Goal: Task Accomplishment & Management: Use online tool/utility

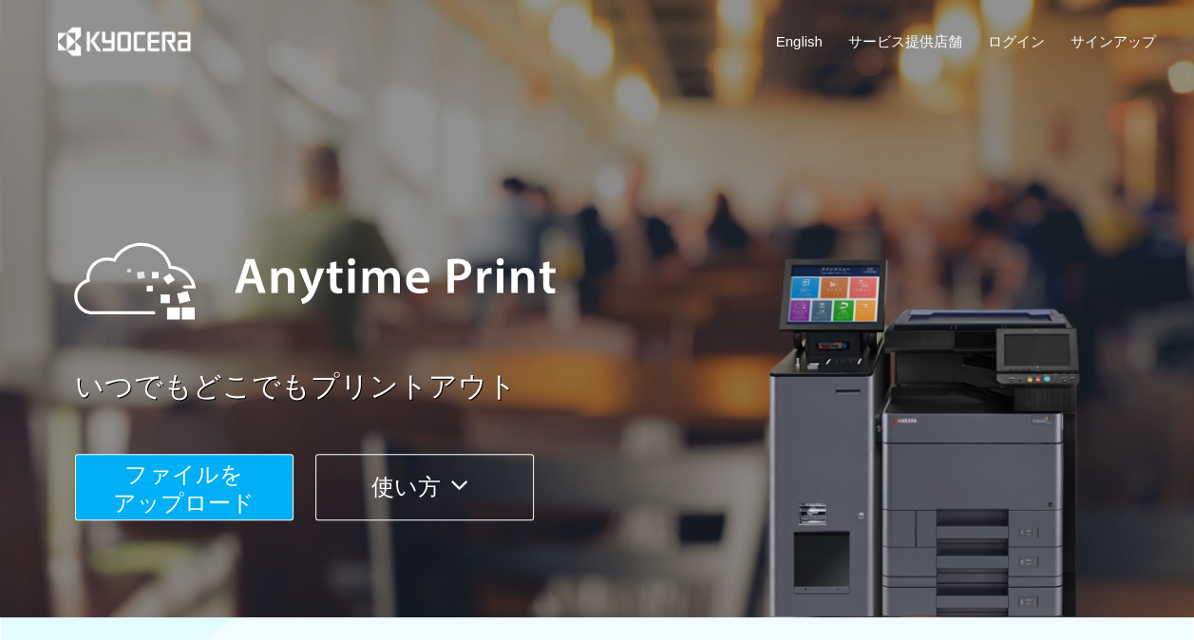
click at [235, 490] on span "ファイルを ​​アップロード" at bounding box center [184, 489] width 142 height 54
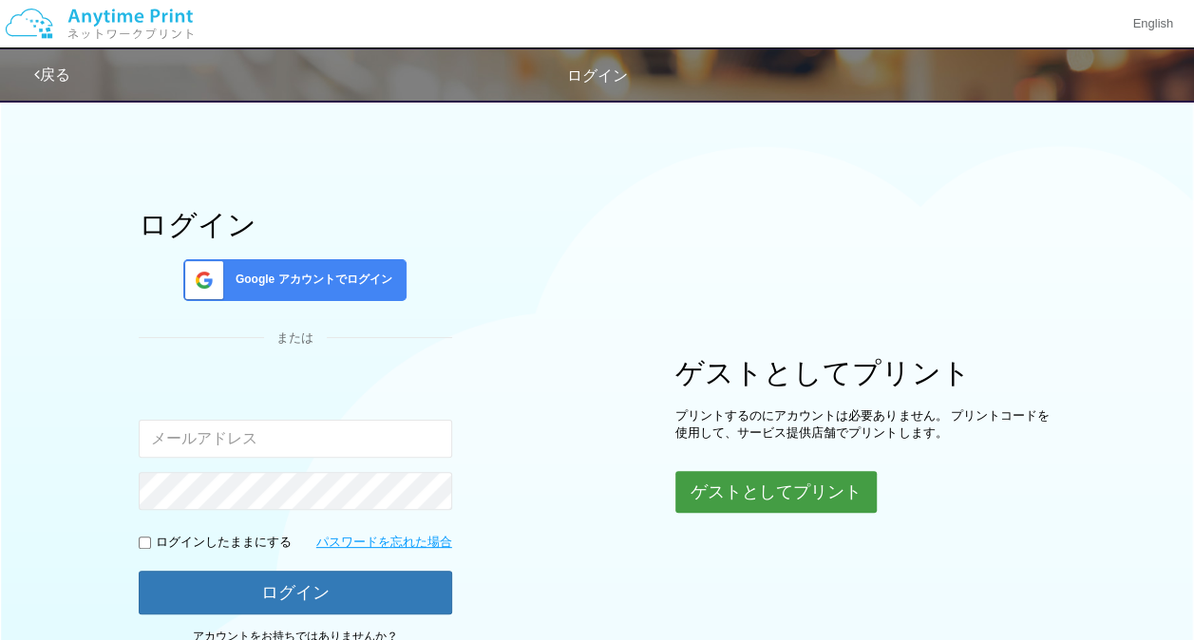
click at [751, 471] on button "ゲストとしてプリント" at bounding box center [776, 492] width 201 height 42
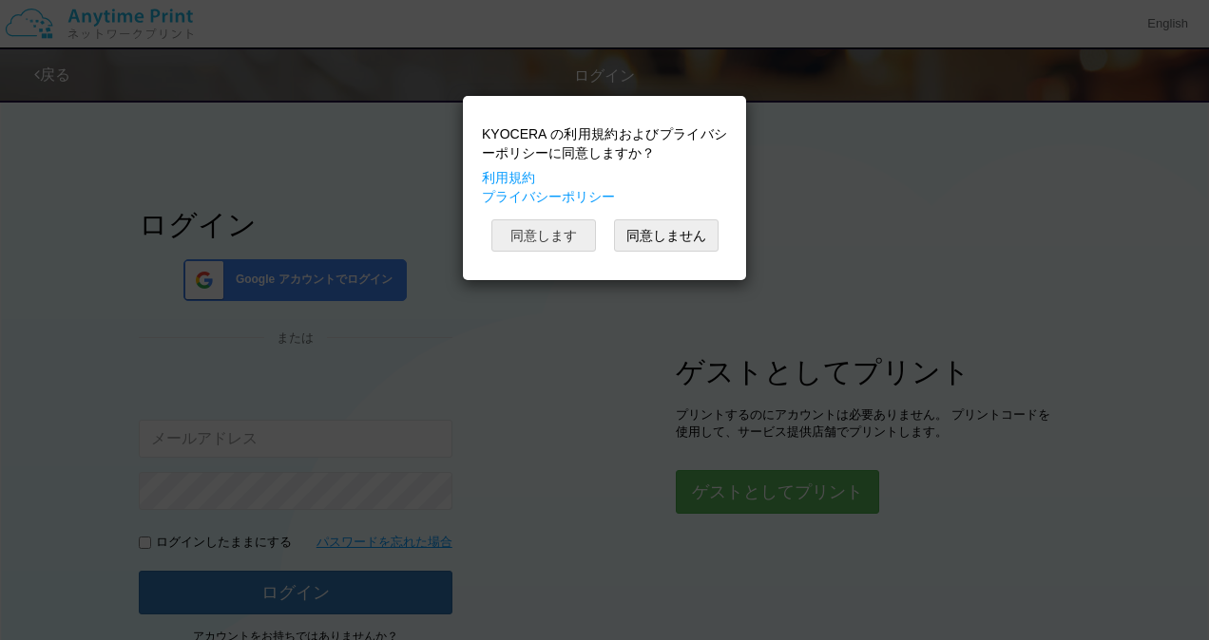
click at [542, 234] on button "同意します" at bounding box center [543, 236] width 105 height 32
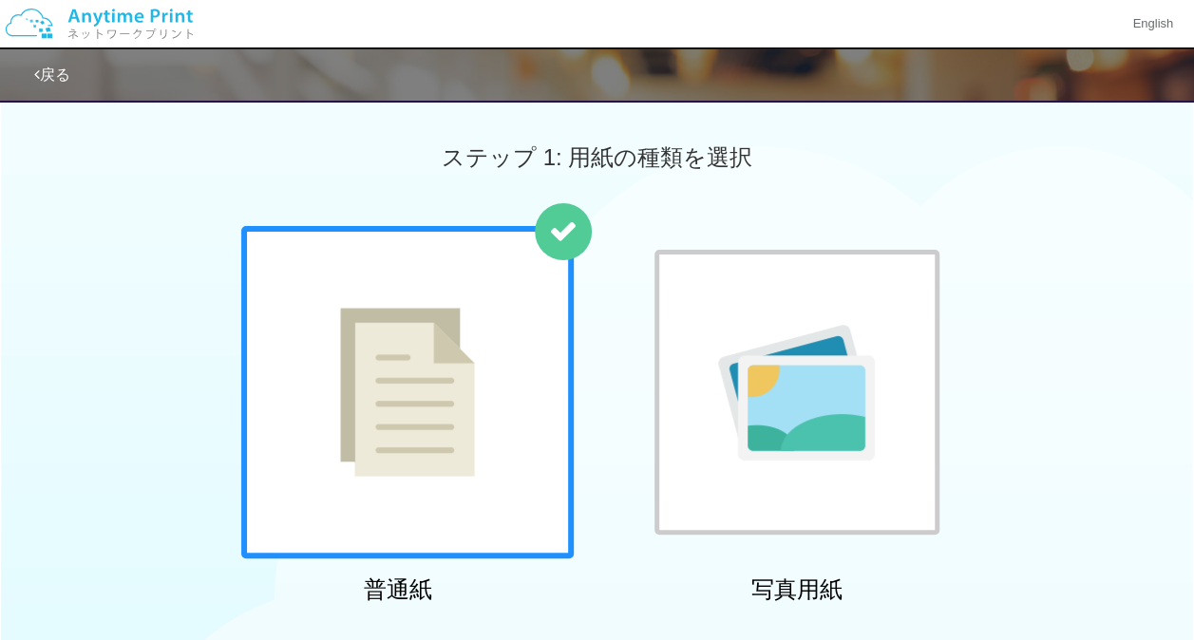
click at [523, 314] on div at bounding box center [407, 392] width 333 height 333
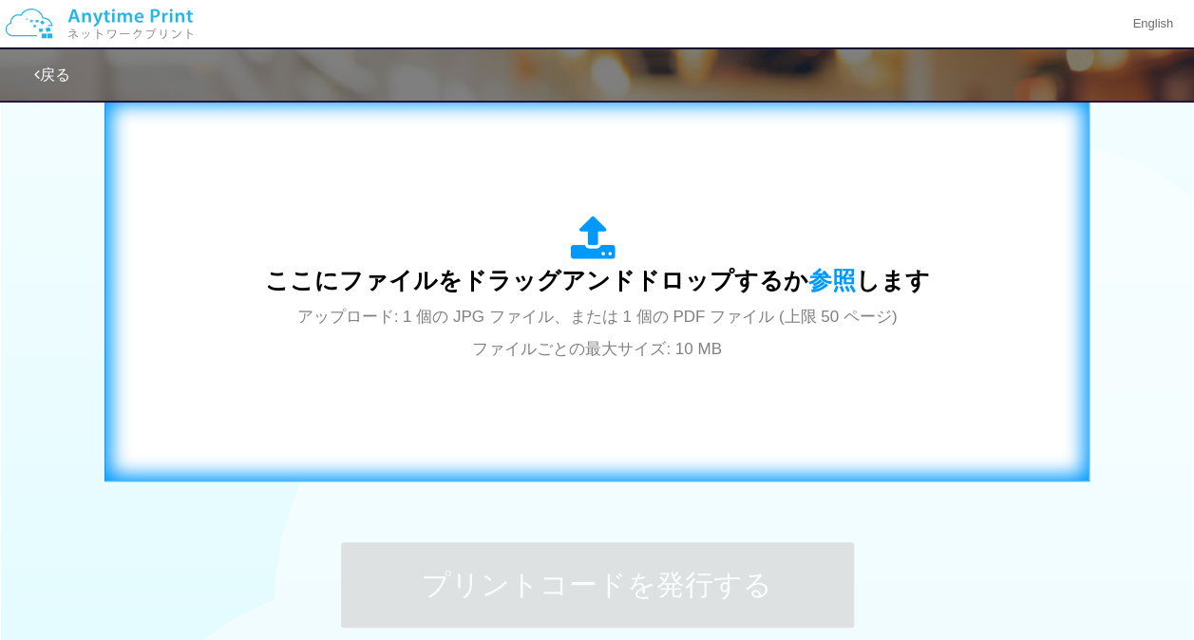
scroll to position [625, 0]
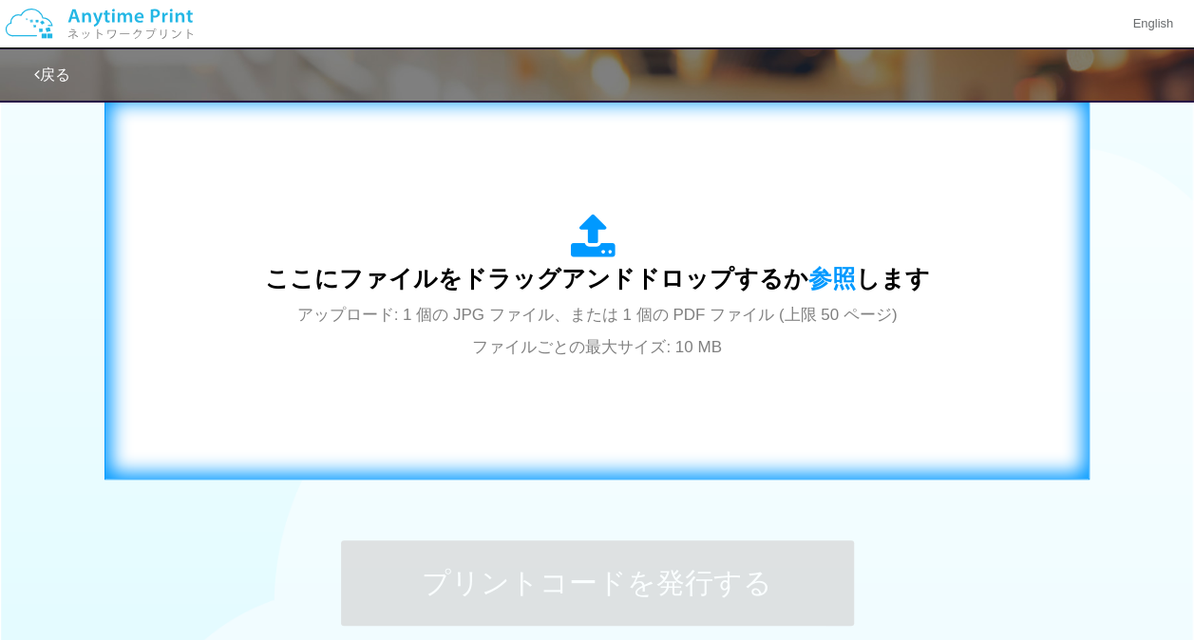
click at [632, 382] on div "ここにファイルをドラッグアンドドロップするか 参照 します アップロード: 1 個の JPG ファイル、または 1 個の PDF ファイル (上限 50 ペー…" at bounding box center [597, 288] width 946 height 344
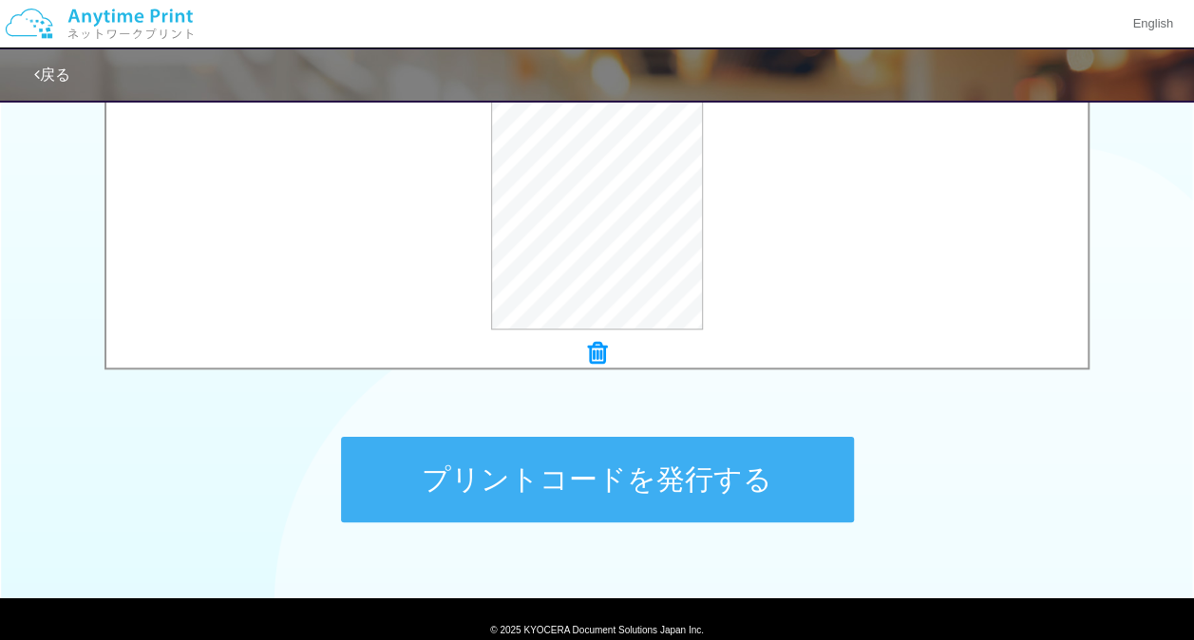
scroll to position [730, 0]
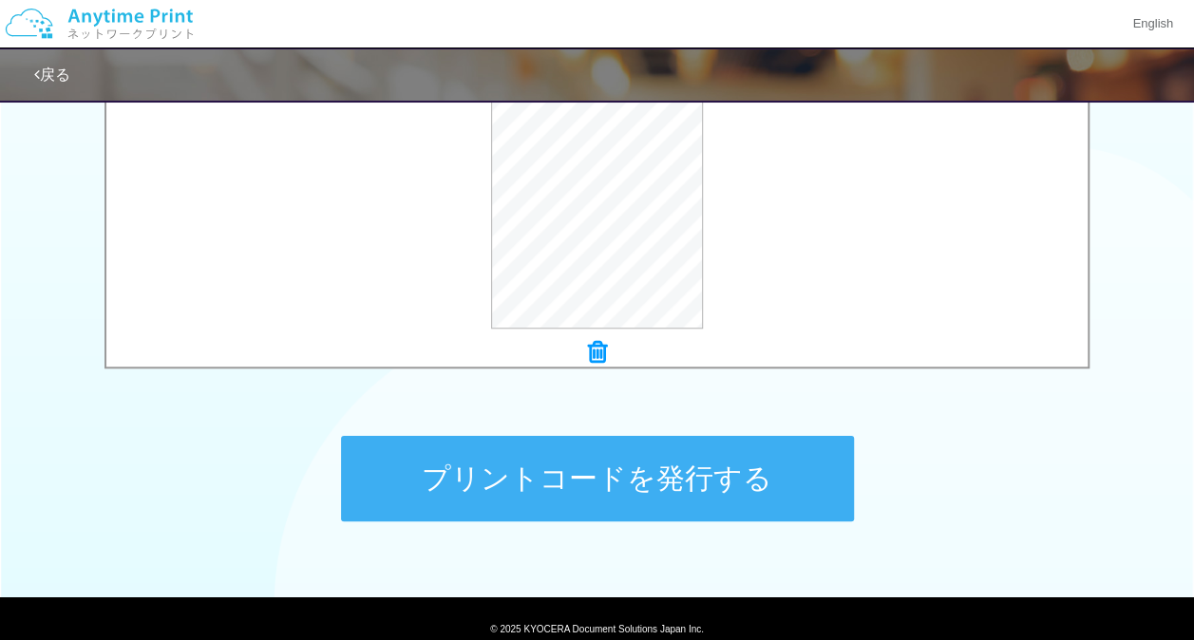
click at [551, 493] on button "プリントコードを発行する" at bounding box center [597, 479] width 513 height 86
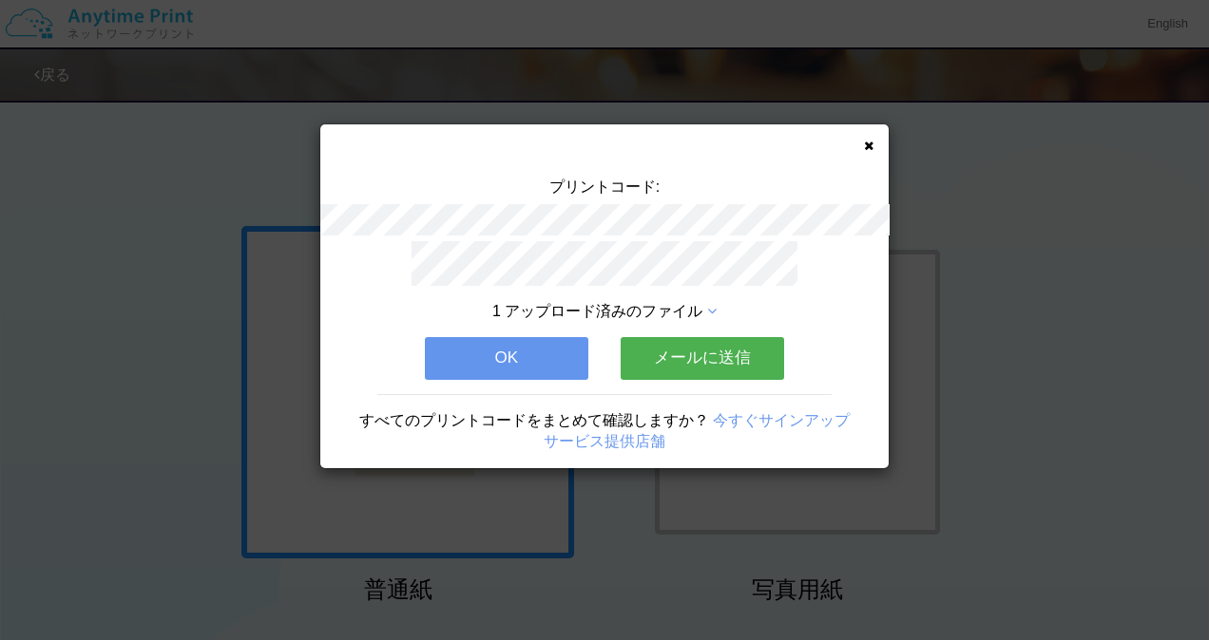
click at [527, 348] on button "OK" at bounding box center [506, 358] width 163 height 42
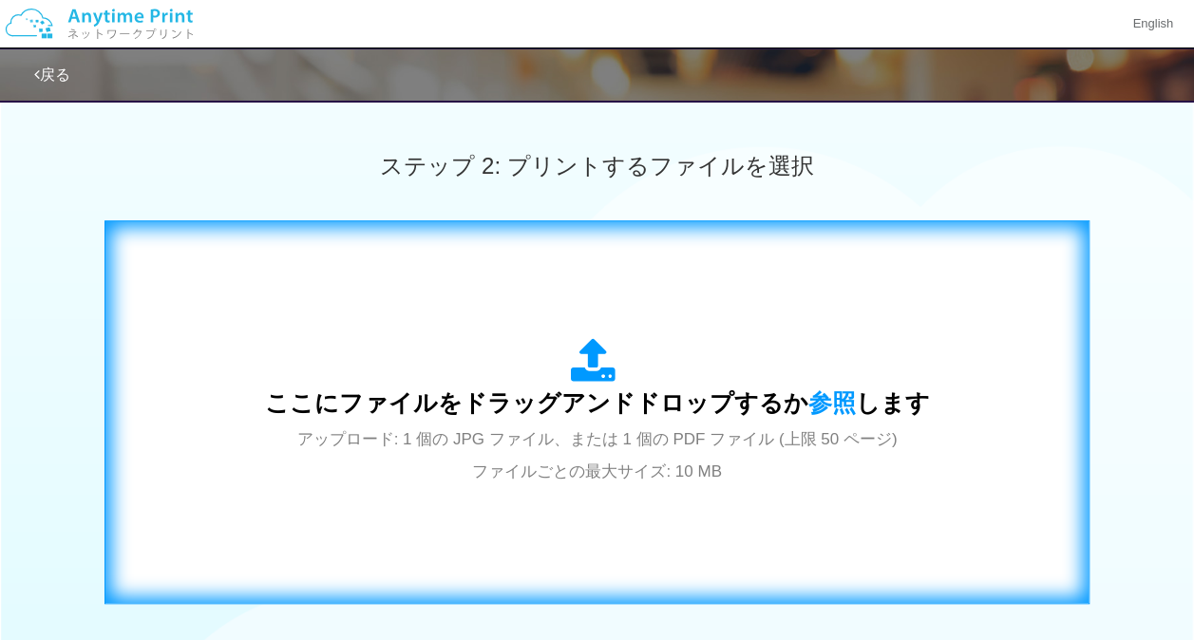
scroll to position [507, 0]
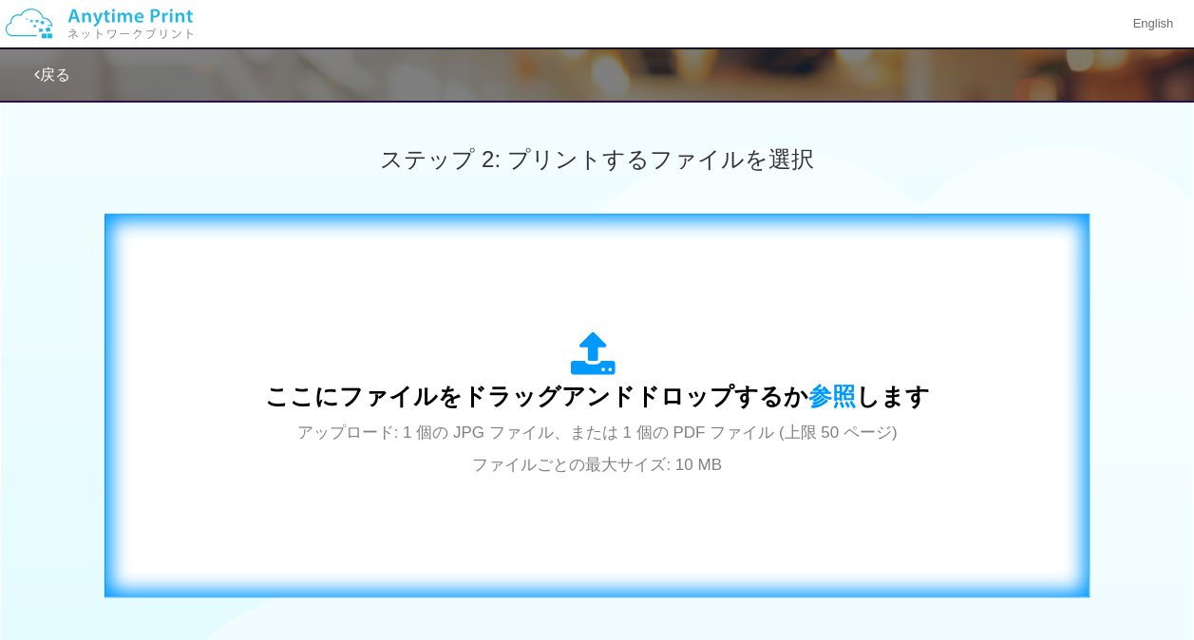
click at [588, 452] on div "ここにファイルをドラッグアンドドロップするか 参照 します アップロード: 1 個の JPG ファイル、または 1 個の PDF ファイル (上限 50 ペー…" at bounding box center [597, 406] width 665 height 148
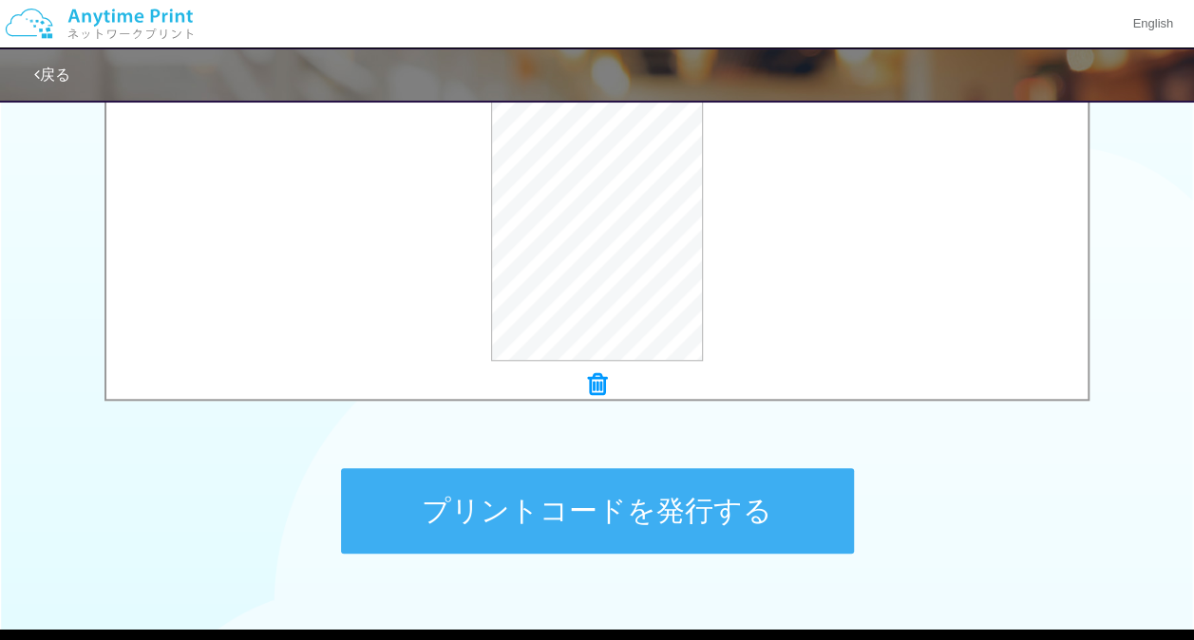
scroll to position [719, 0]
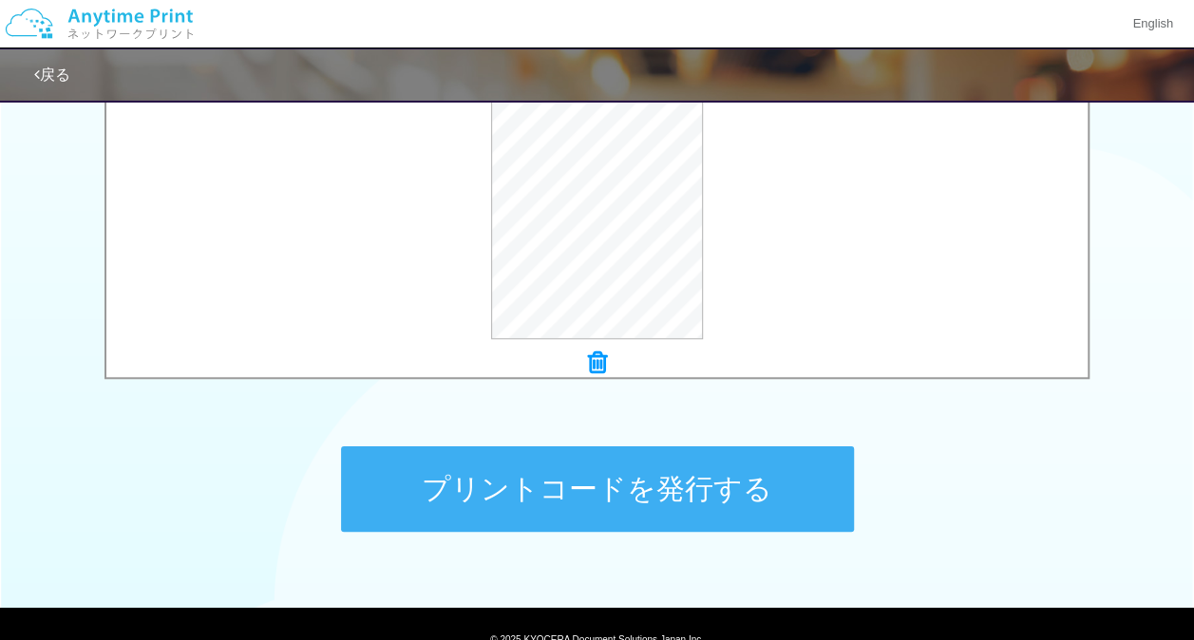
click at [578, 475] on button "プリントコードを発行する" at bounding box center [597, 490] width 513 height 86
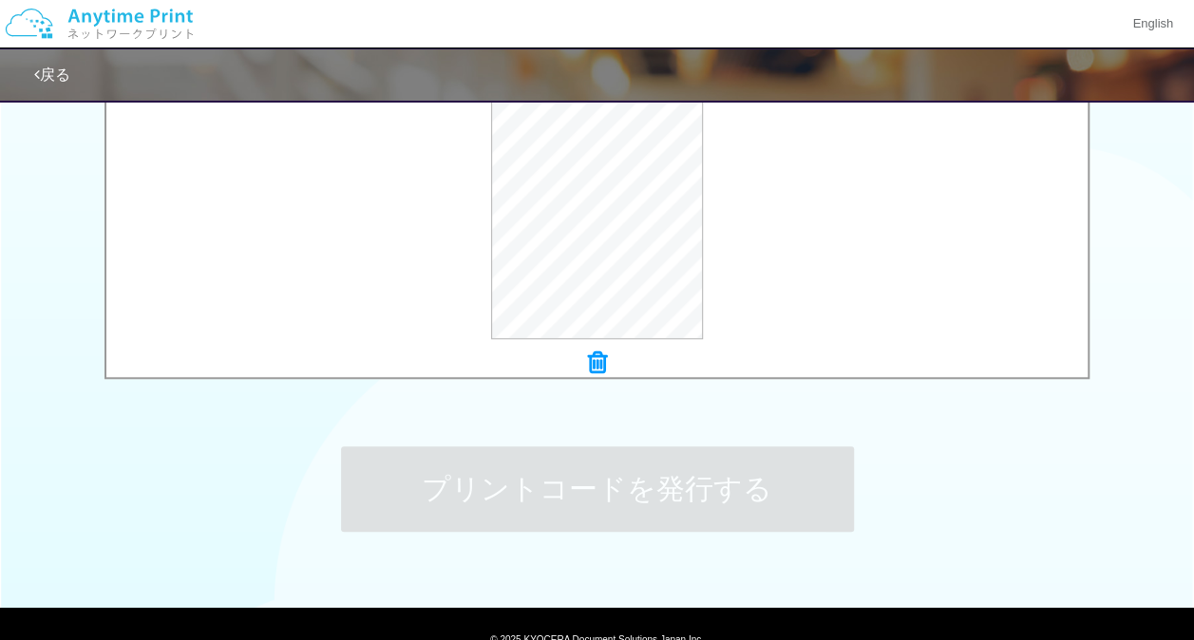
scroll to position [0, 0]
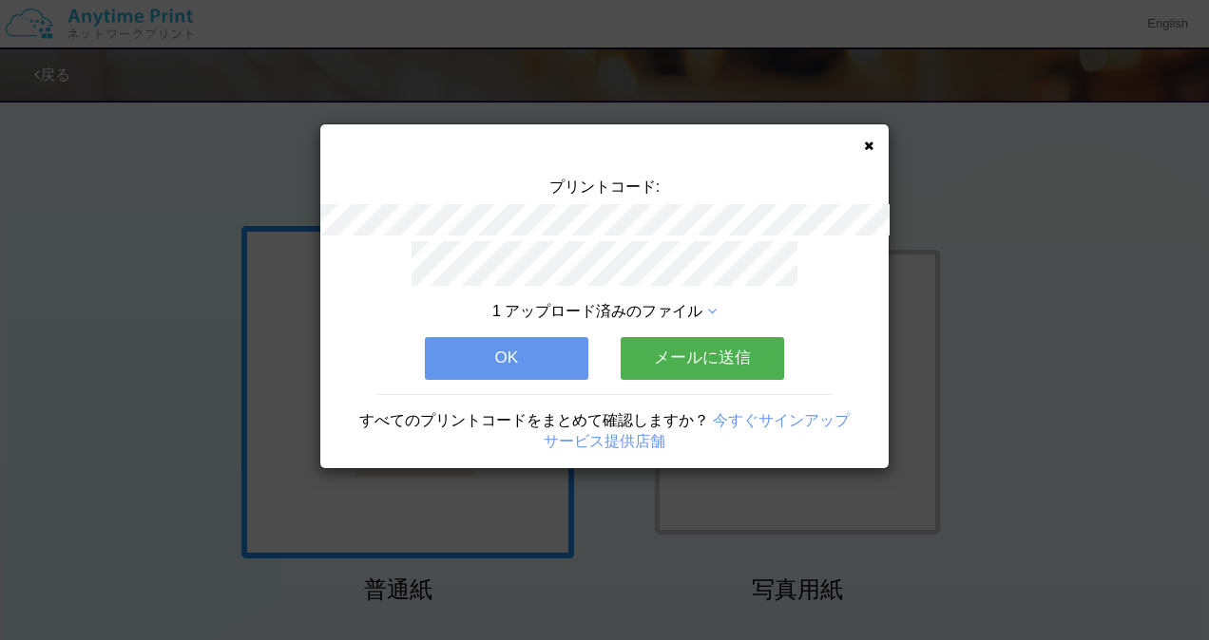
click at [517, 352] on button "OK" at bounding box center [506, 358] width 163 height 42
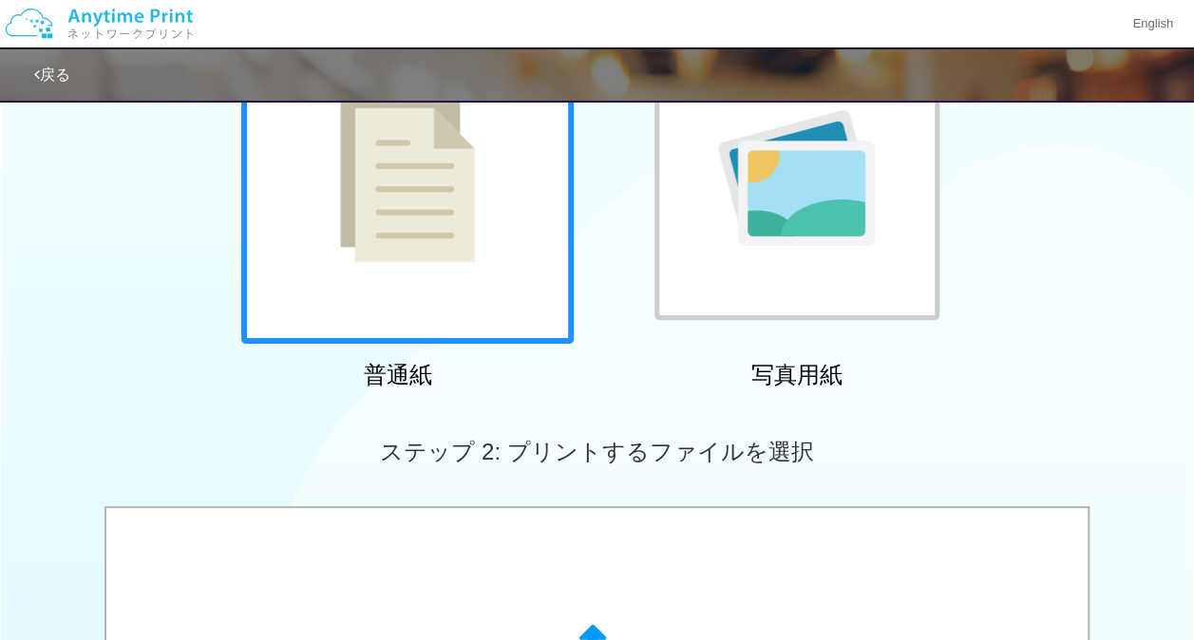
scroll to position [216, 0]
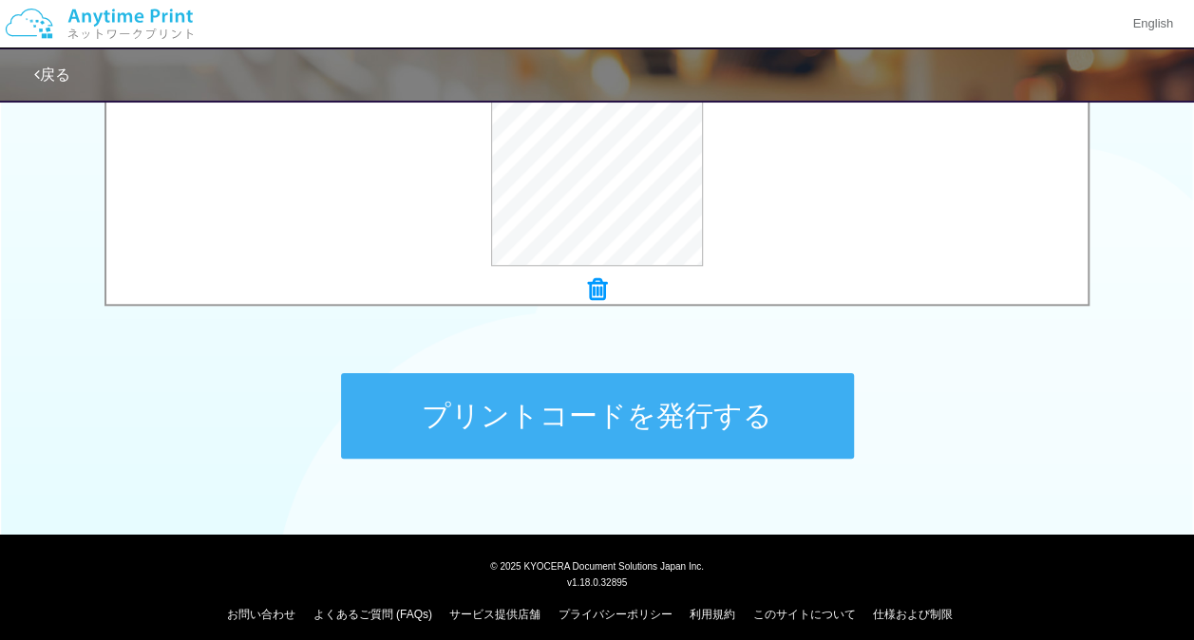
scroll to position [797, 0]
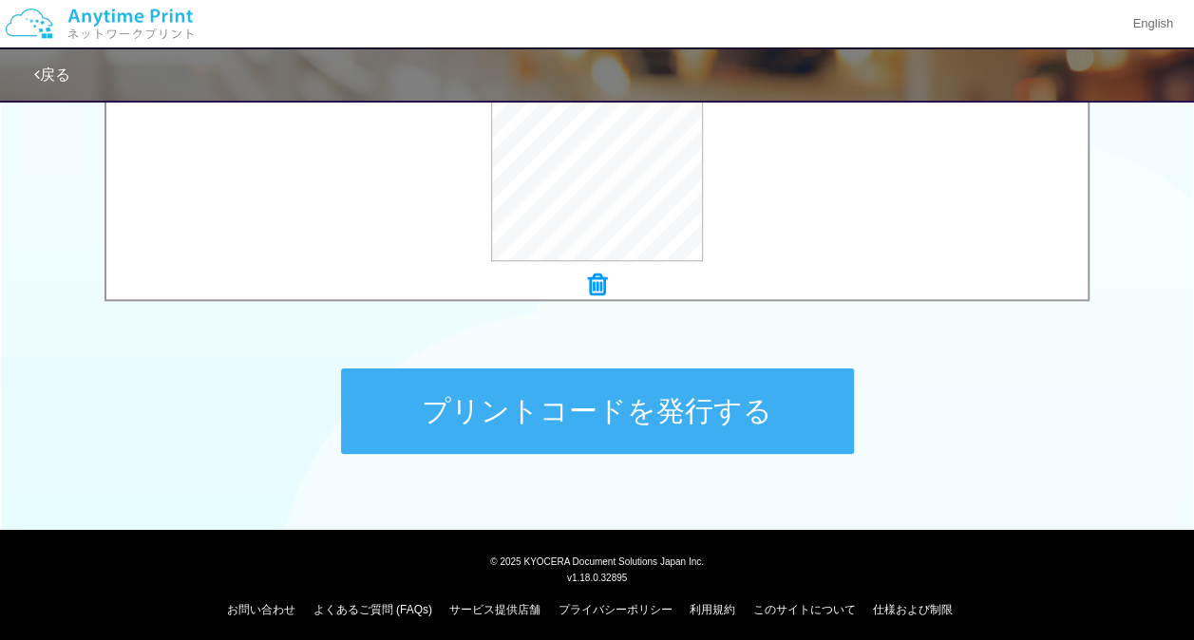
click at [509, 426] on button "プリントコードを発行する" at bounding box center [597, 412] width 513 height 86
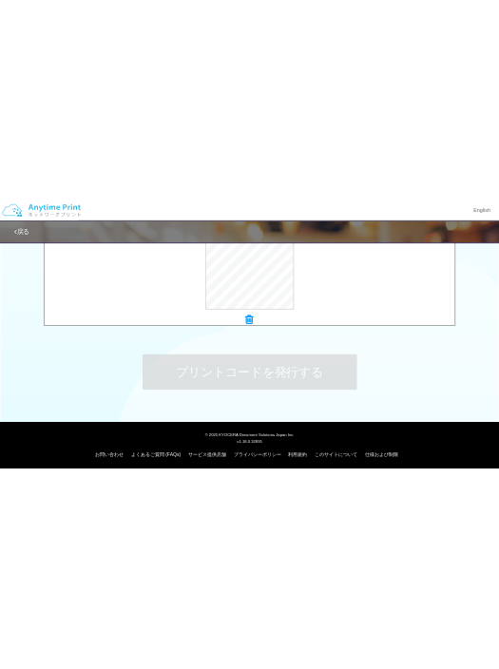
scroll to position [0, 0]
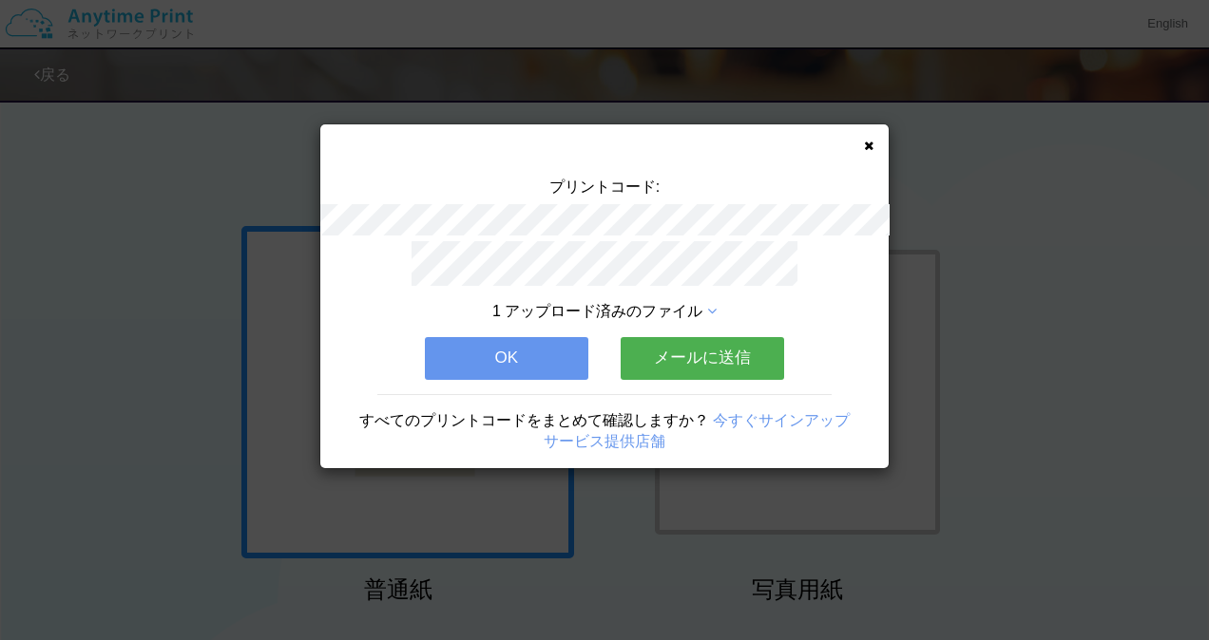
click at [517, 348] on button "OK" at bounding box center [506, 358] width 163 height 42
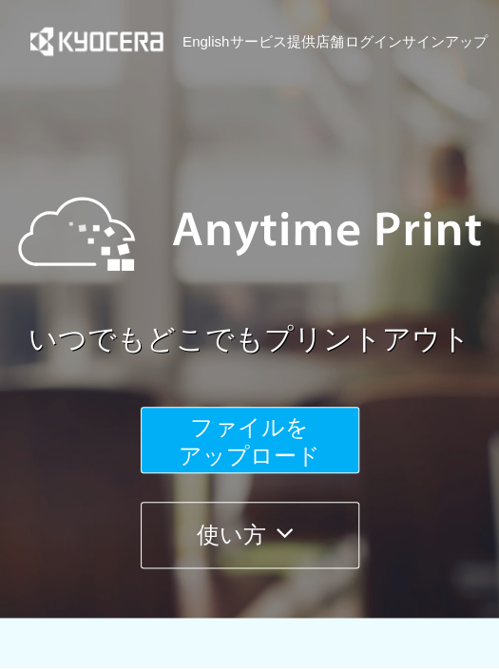
click at [228, 438] on span "ファイルを ​​アップロード" at bounding box center [250, 441] width 142 height 54
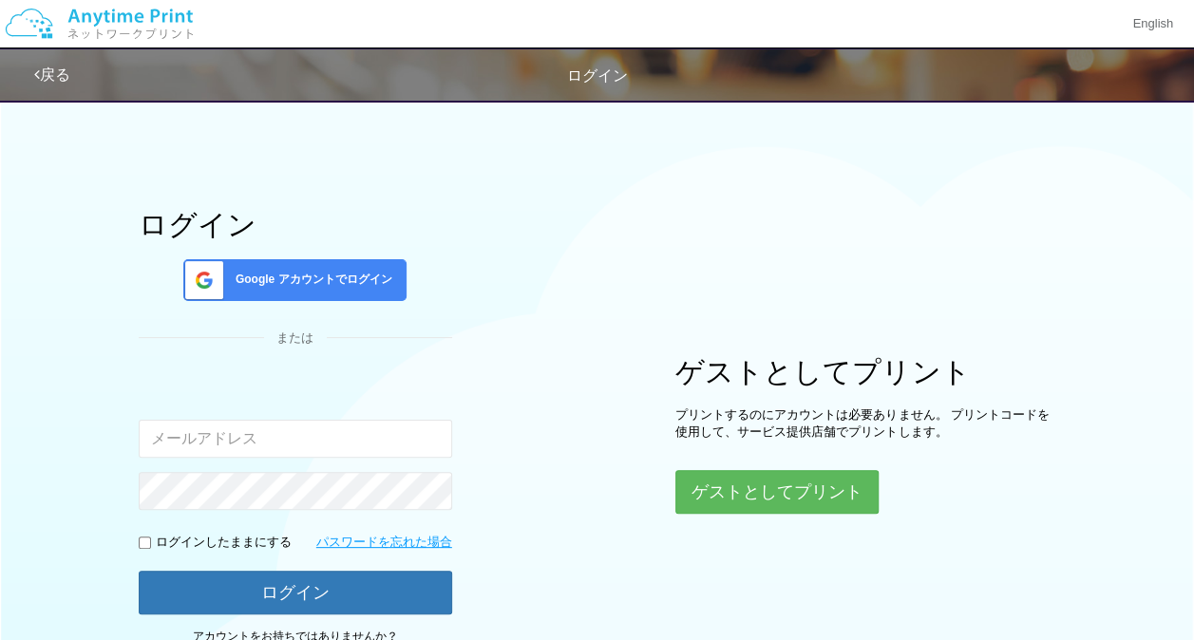
click at [512, 517] on div "ログイン Google アカウントでログイン または 入力されたメールアドレスまたはパスワードが正しくありません。 ログインしたままにする パスワードを忘れた…" at bounding box center [598, 375] width 1140 height 572
click at [512, 486] on button "ゲストとしてプリント" at bounding box center [776, 492] width 201 height 42
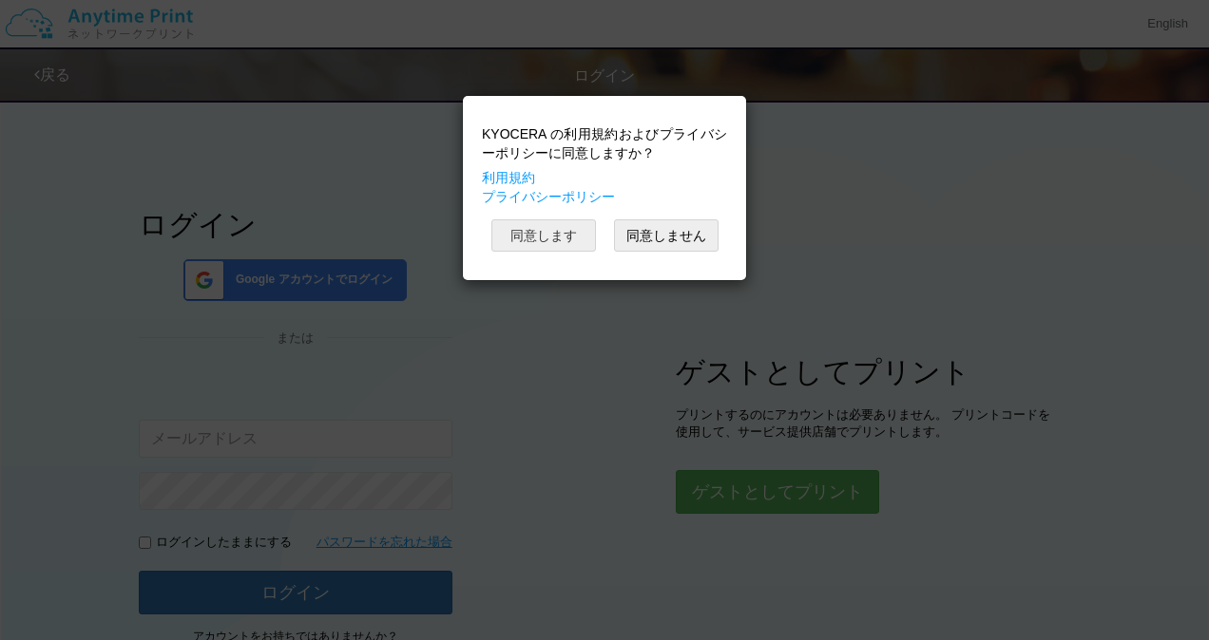
click at [512, 236] on button "同意します" at bounding box center [543, 236] width 105 height 32
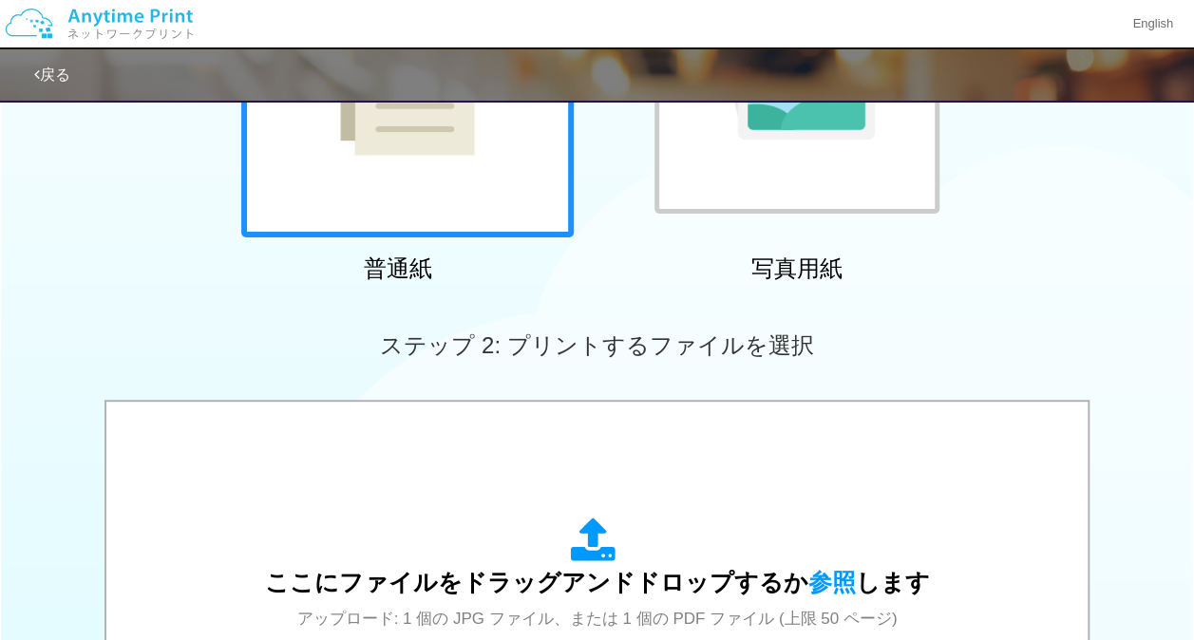
scroll to position [322, 0]
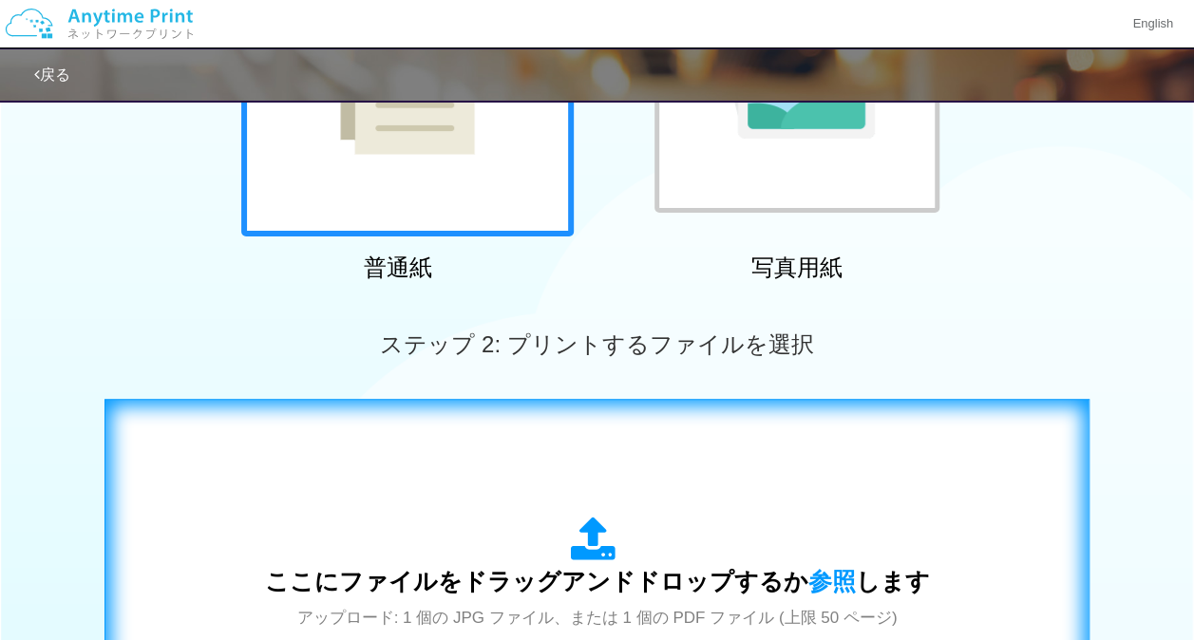
click at [512, 507] on div "ここにファイルをドラッグアンドドロップするか 参照 します アップロード: 1 個の JPG ファイル、または 1 個の PDF ファイル (上限 50 ペー…" at bounding box center [597, 591] width 946 height 344
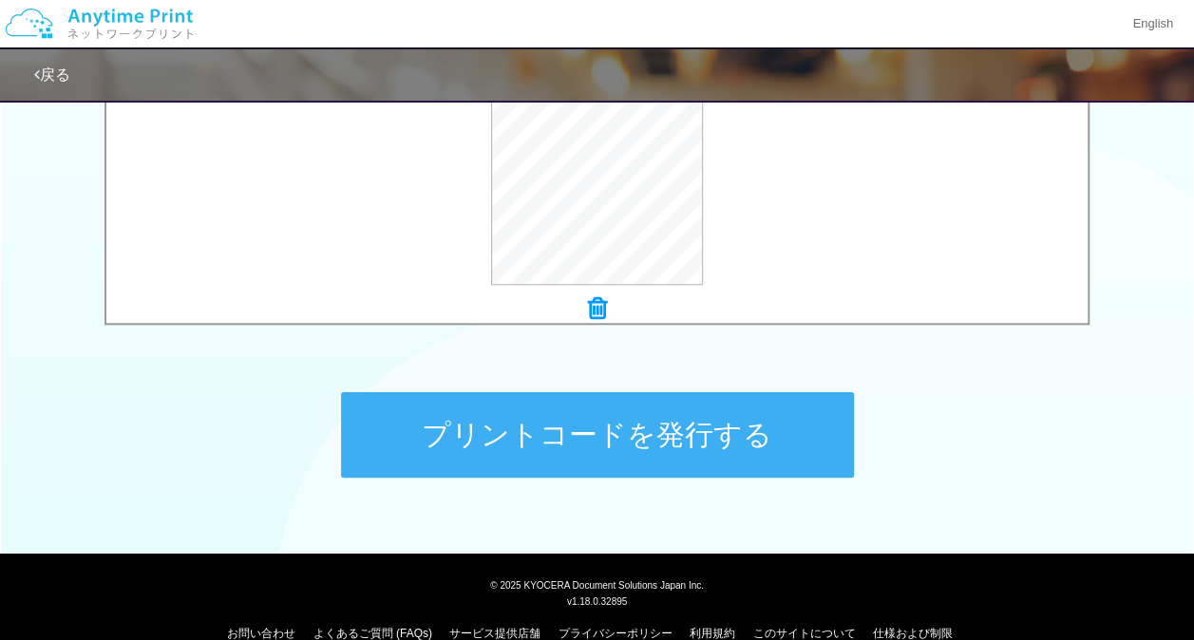
scroll to position [804, 0]
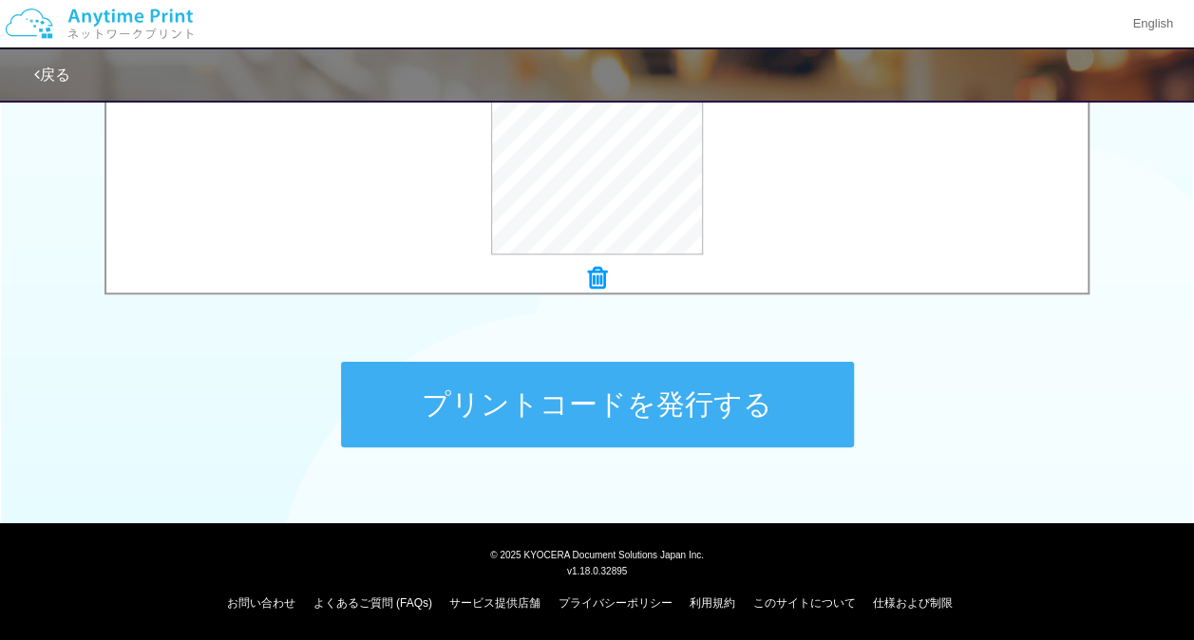
click at [512, 373] on button "プリントコードを発行する" at bounding box center [597, 405] width 513 height 86
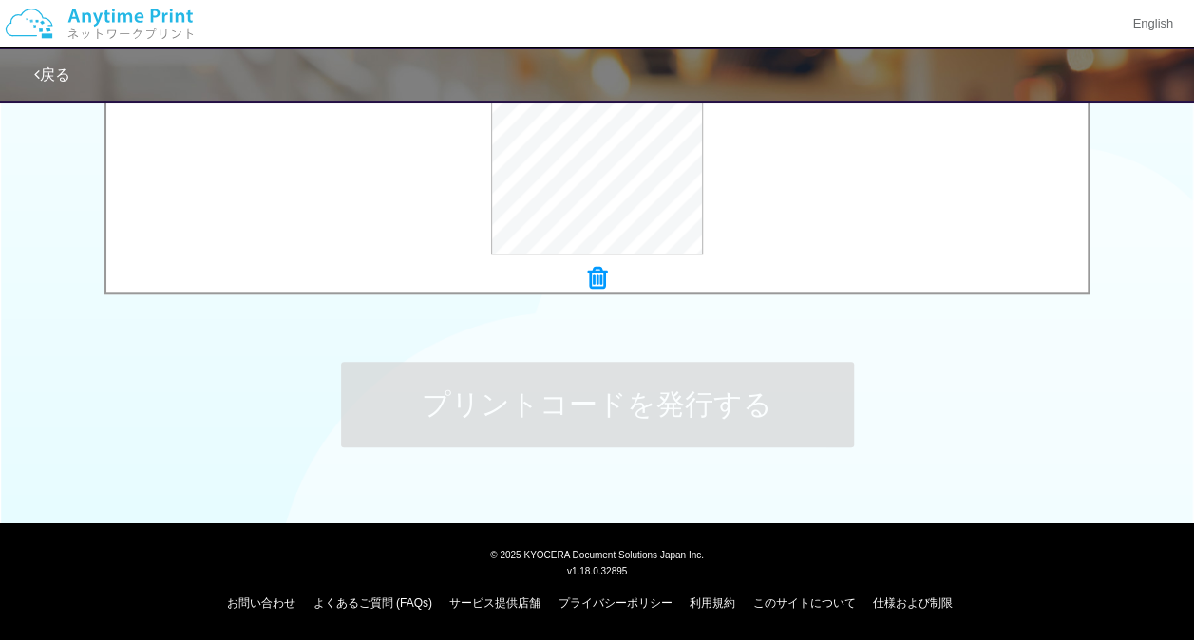
scroll to position [0, 0]
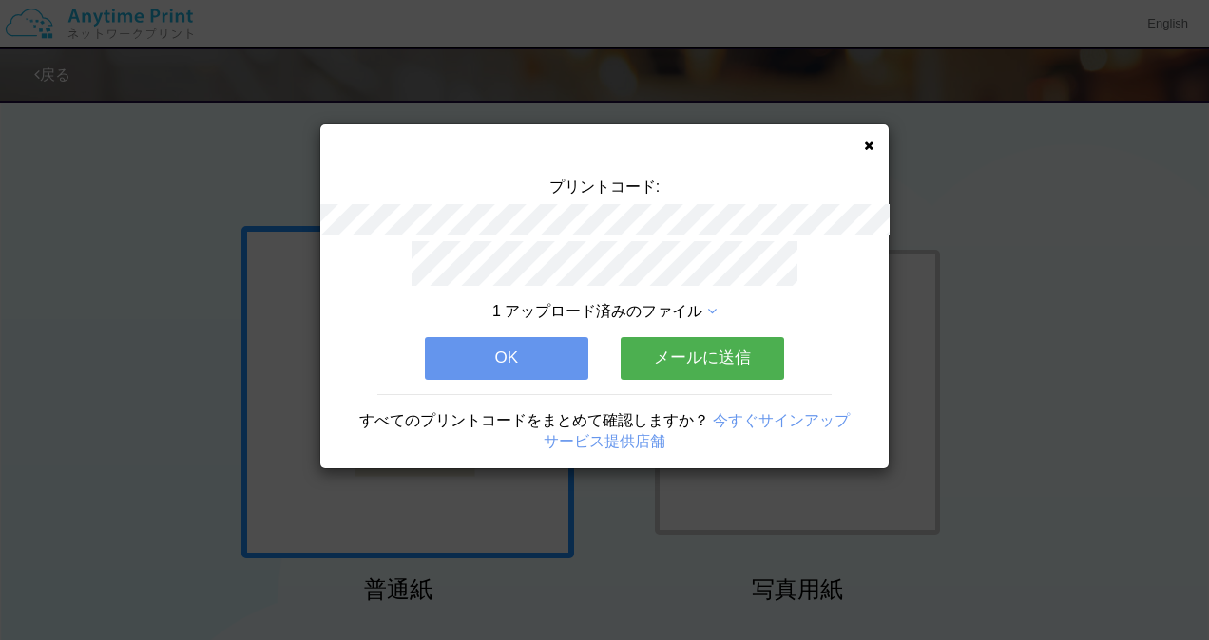
click at [512, 351] on button "OK" at bounding box center [506, 358] width 163 height 42
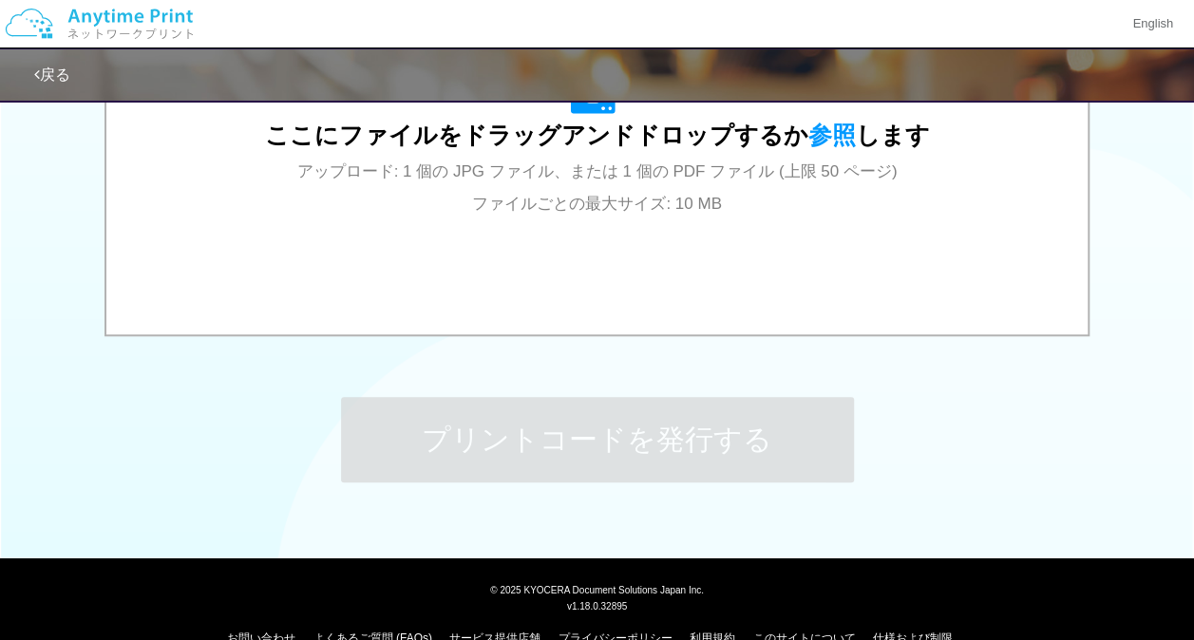
scroll to position [791, 0]
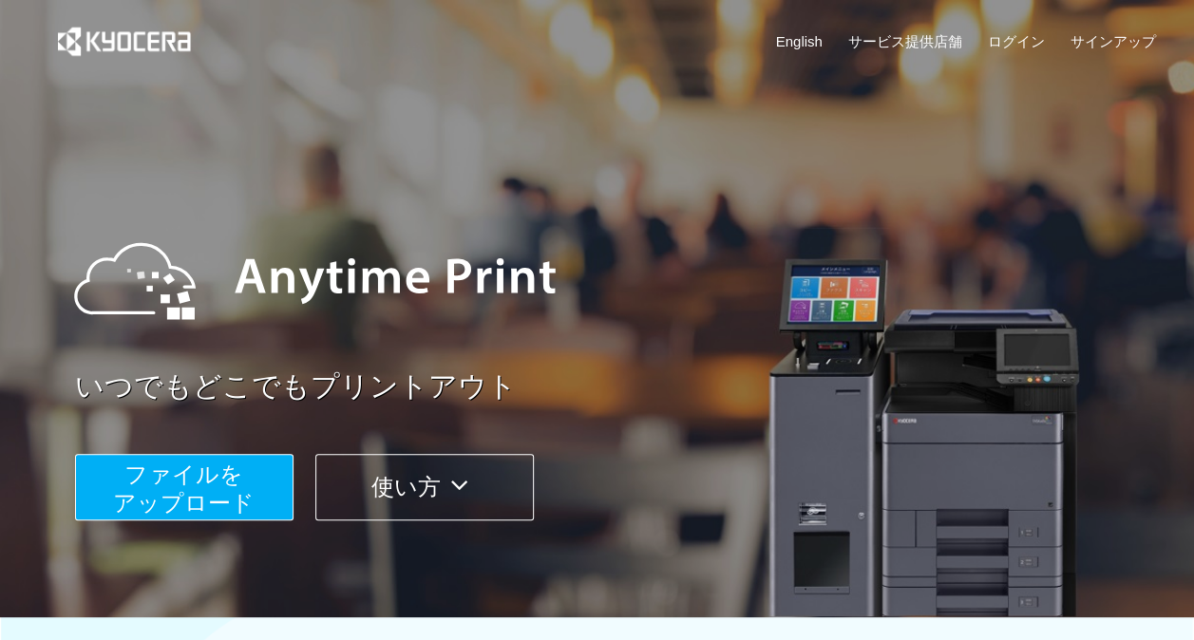
click at [239, 484] on span "ファイルを ​​アップロード" at bounding box center [184, 489] width 142 height 54
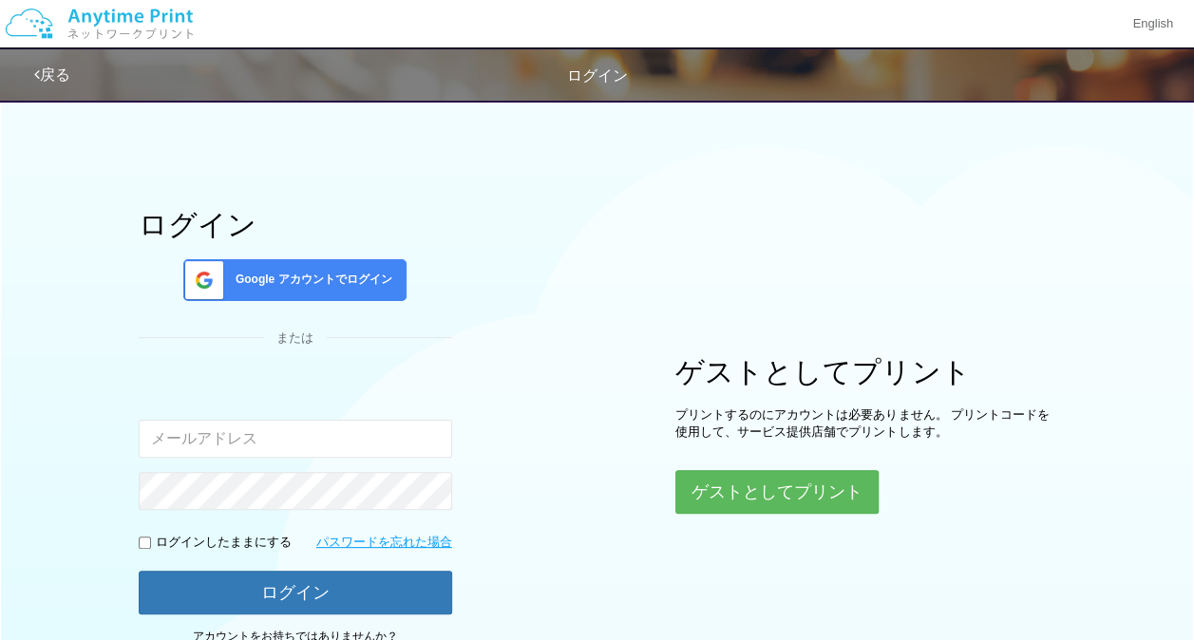
click at [793, 466] on div "ゲストとしてプリント プリントするのにアカウントは必要ありません。 プリントコードを使用して、サービス提供店舗でプリントします。 ゲストとしてプリント" at bounding box center [866, 435] width 380 height 158
click at [783, 490] on button "ゲストとしてプリント" at bounding box center [776, 492] width 201 height 42
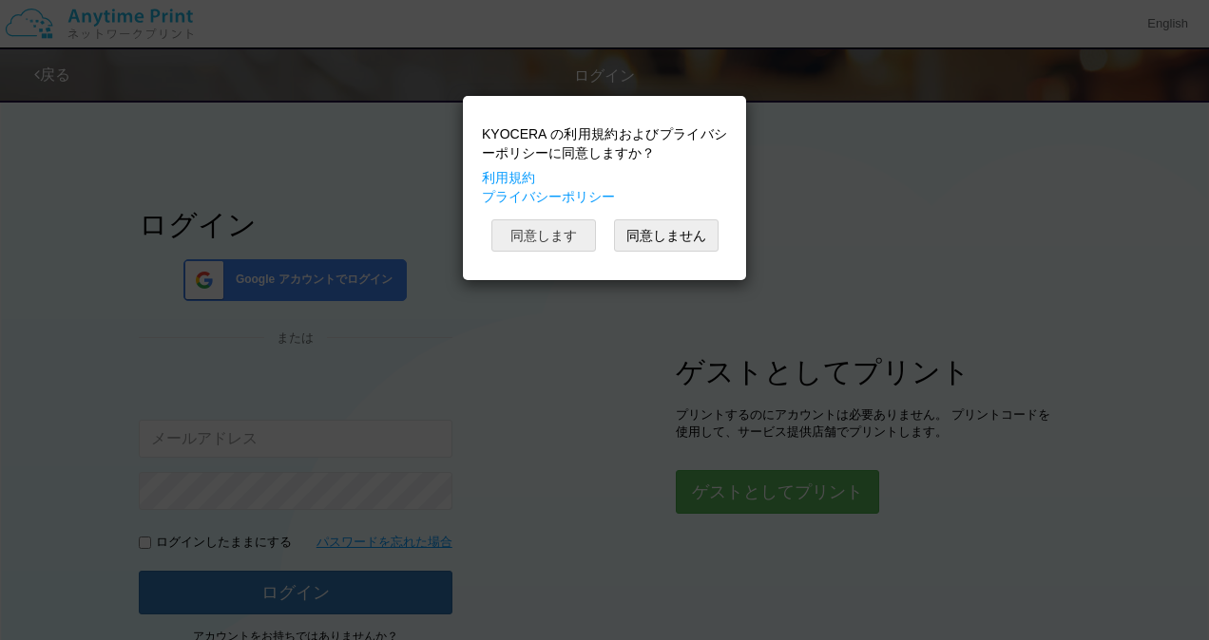
click at [574, 228] on button "同意します" at bounding box center [543, 236] width 105 height 32
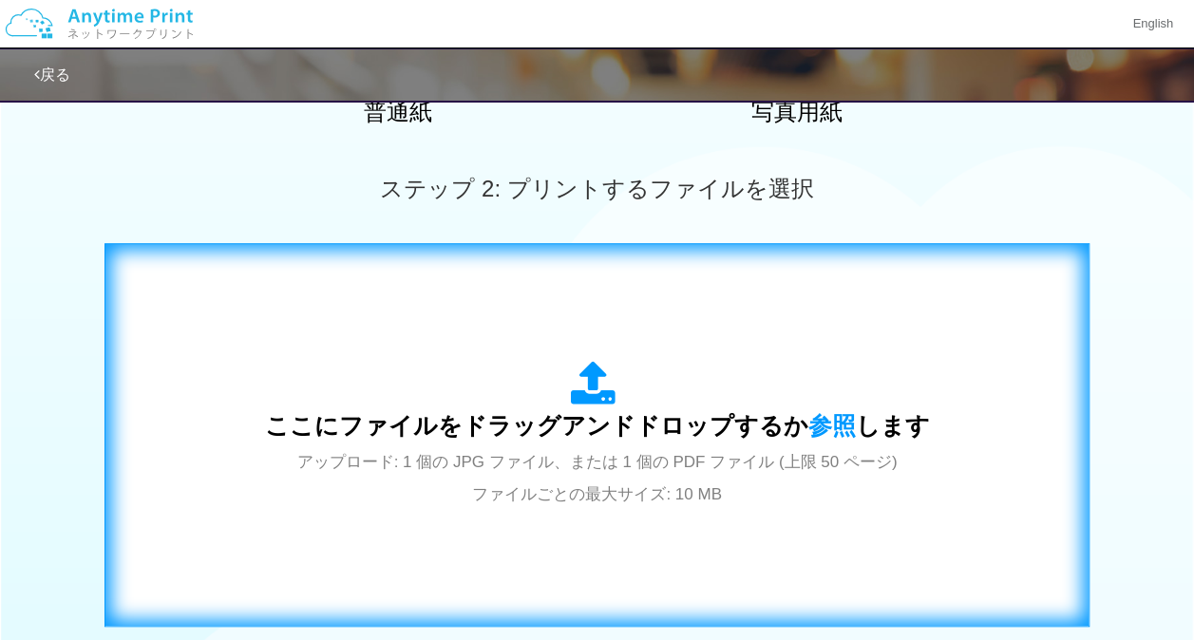
scroll to position [479, 0]
click at [534, 381] on div "ここにファイルをドラッグアンドドロップするか 参照 します アップロード: 1 個の JPG ファイル、または 1 個の PDF ファイル (上限 50 ペー…" at bounding box center [597, 434] width 665 height 148
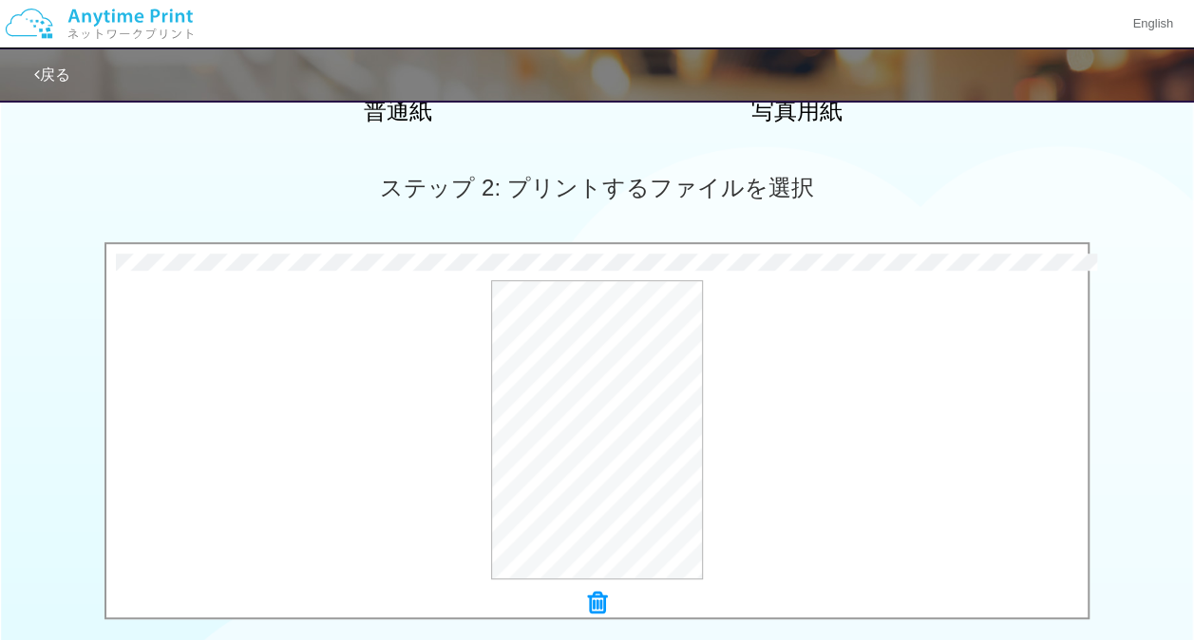
scroll to position [804, 0]
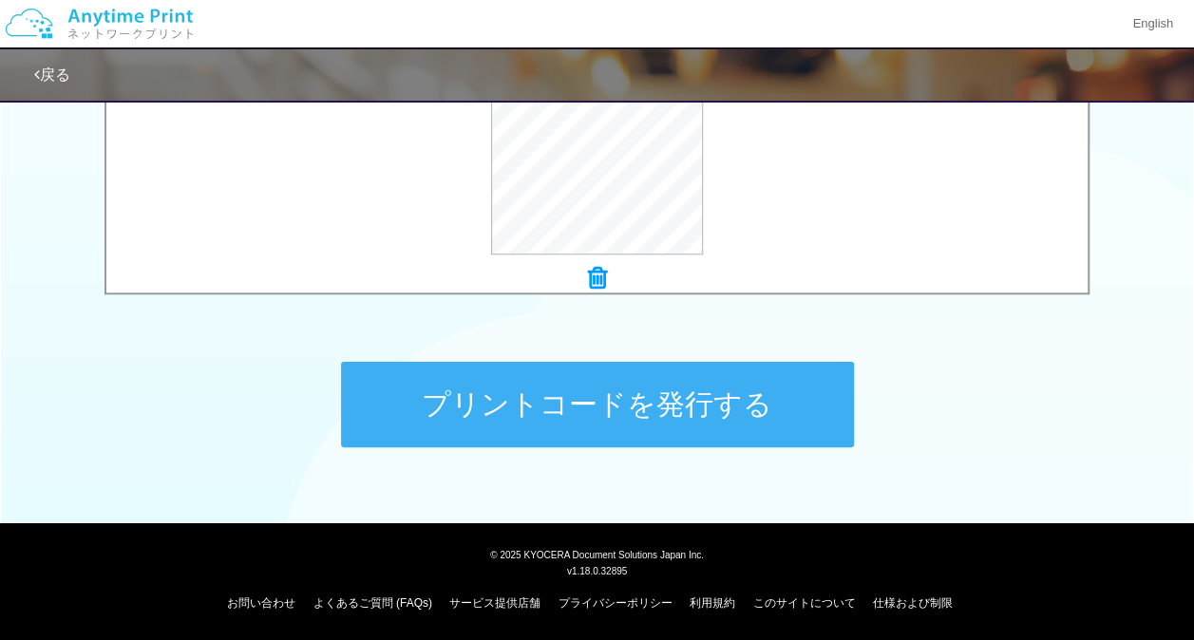
click at [547, 391] on button "プリントコードを発行する" at bounding box center [597, 405] width 513 height 86
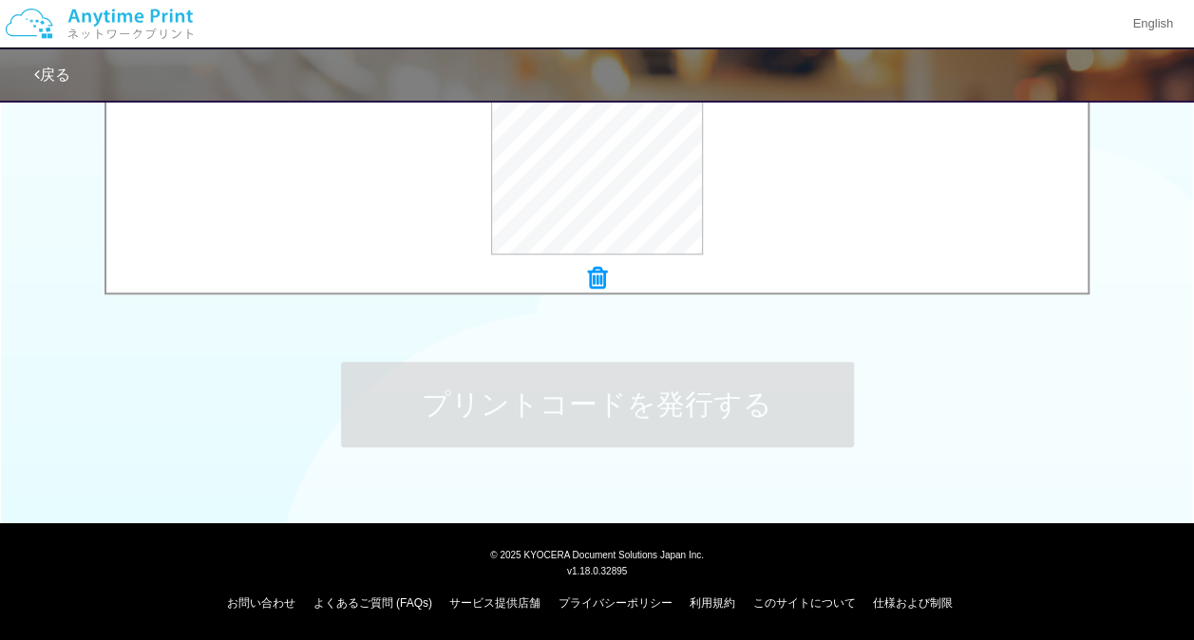
scroll to position [0, 0]
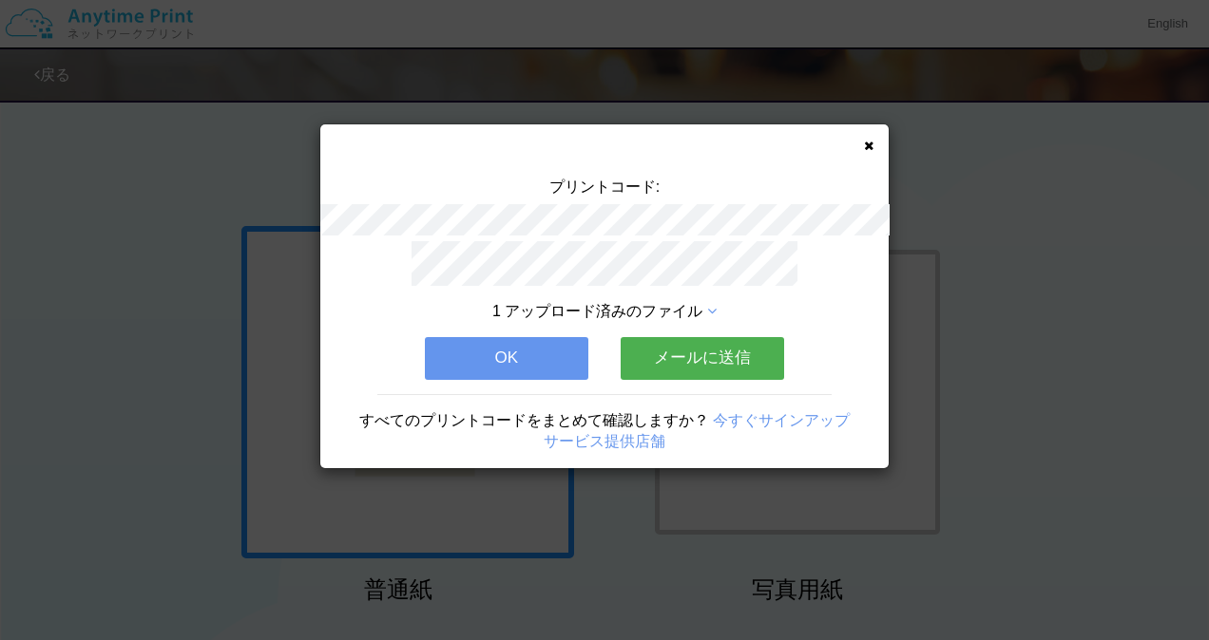
click at [545, 354] on button "OK" at bounding box center [506, 358] width 163 height 42
